Goal: Task Accomplishment & Management: Manage account settings

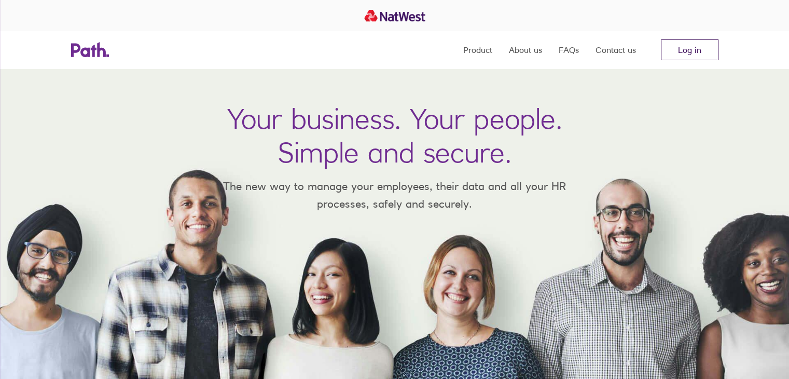
click at [695, 56] on link "Log in" at bounding box center [690, 49] width 58 height 21
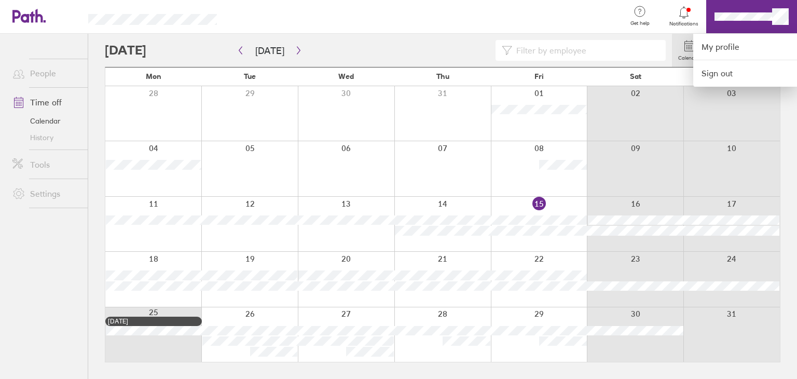
click at [497, 16] on div at bounding box center [426, 17] width 385 height 34
click at [714, 44] on link "My profile" at bounding box center [745, 47] width 104 height 26
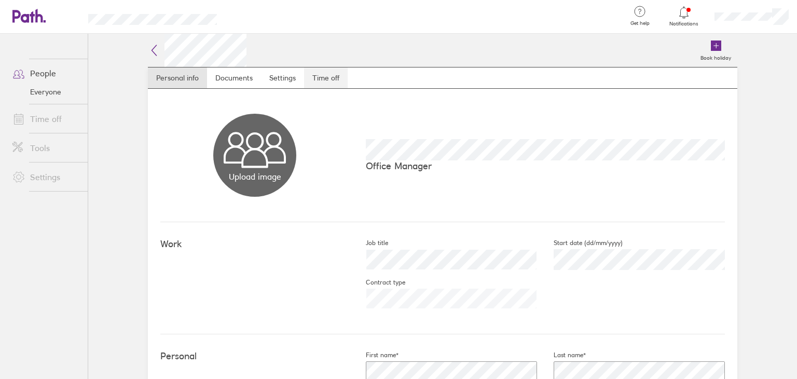
click at [320, 77] on link "Time off" at bounding box center [326, 77] width 44 height 21
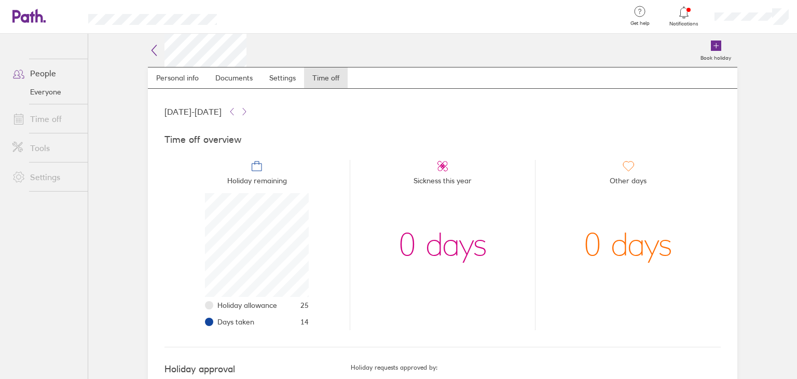
scroll to position [36, 0]
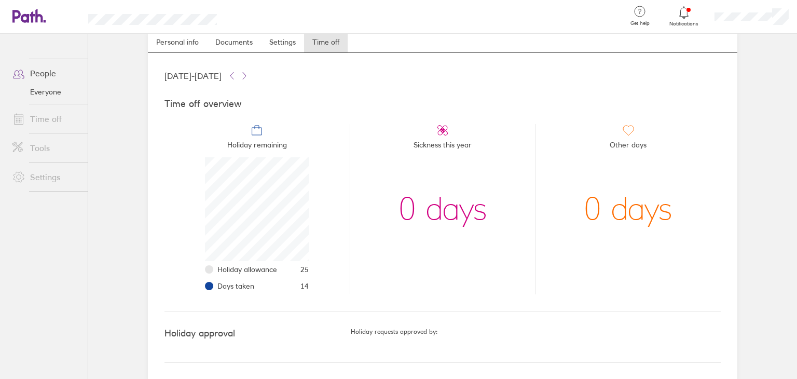
click at [15, 299] on ul "People Everyone Time off Tools Settings" at bounding box center [44, 189] width 88 height 311
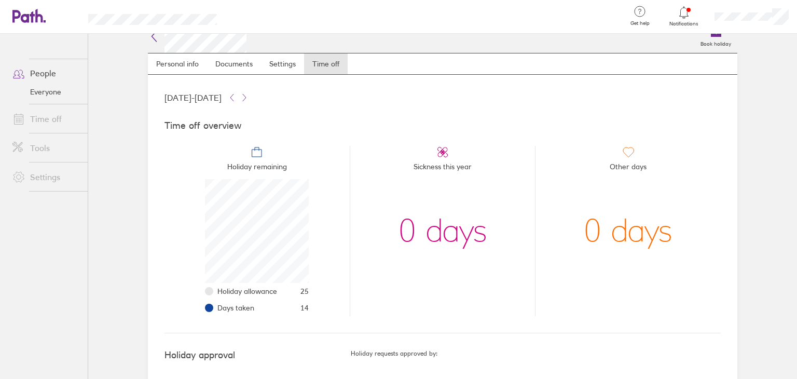
scroll to position [0, 0]
